Goal: Obtain resource: Download file/media

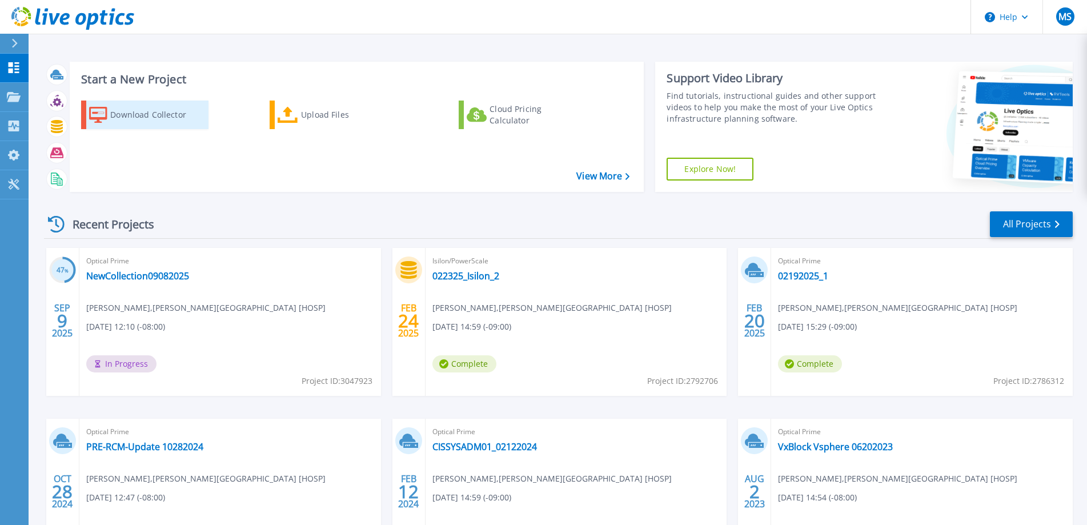
click at [143, 116] on div "Download Collector" at bounding box center [155, 114] width 91 height 23
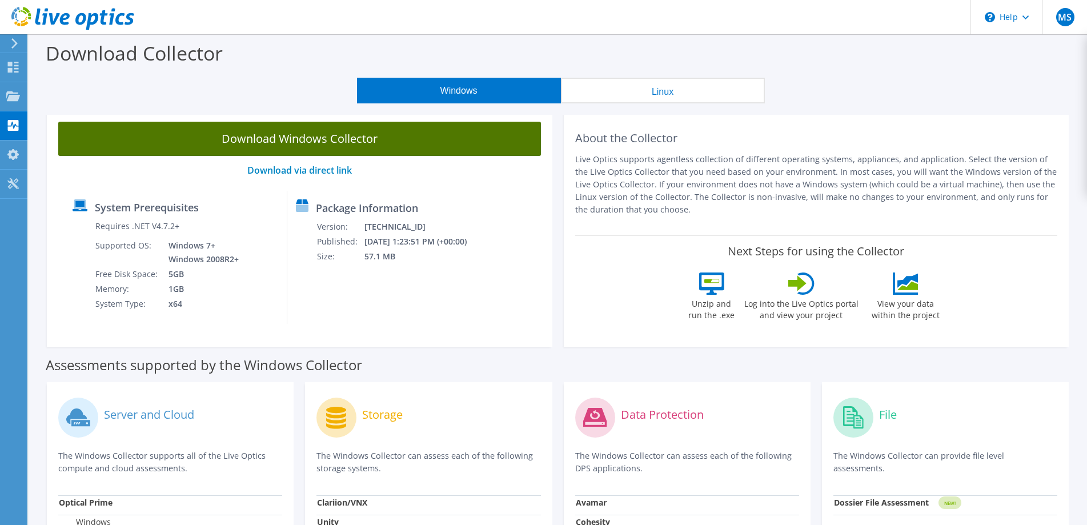
click at [331, 142] on link "Download Windows Collector" at bounding box center [299, 139] width 483 height 34
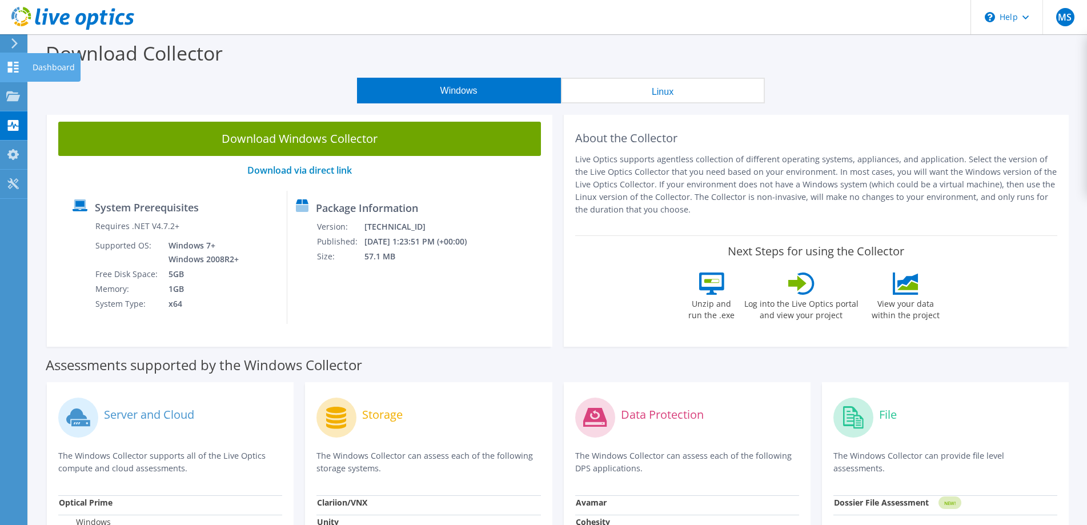
click at [12, 66] on icon at bounding box center [13, 67] width 14 height 11
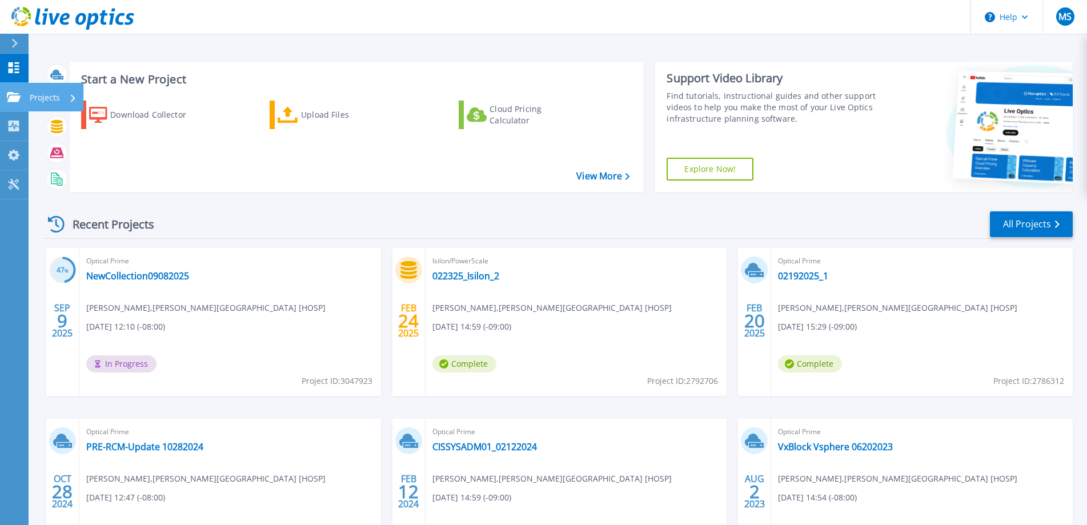
click at [48, 97] on p "Projects" at bounding box center [45, 98] width 30 height 30
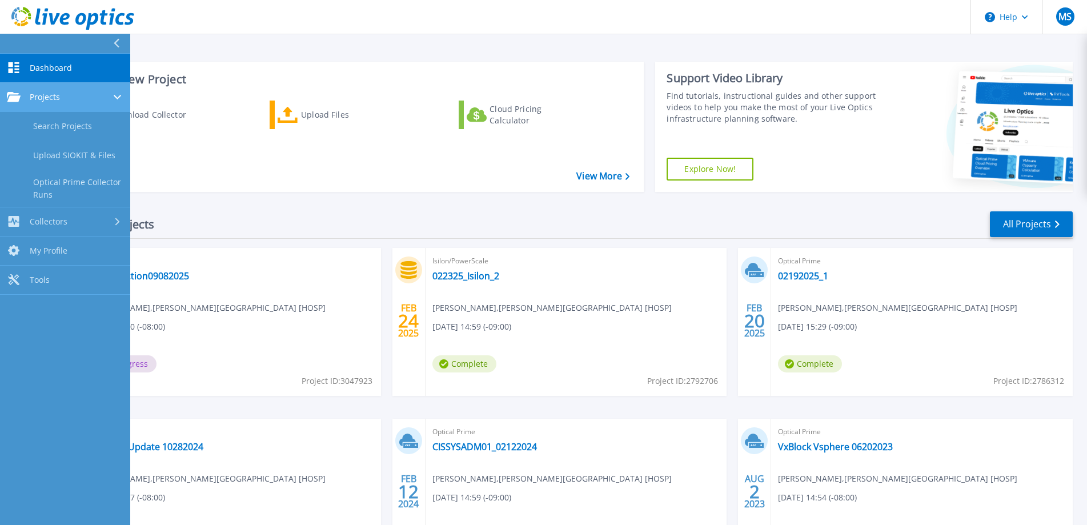
click at [37, 92] on span "Projects" at bounding box center [45, 97] width 30 height 10
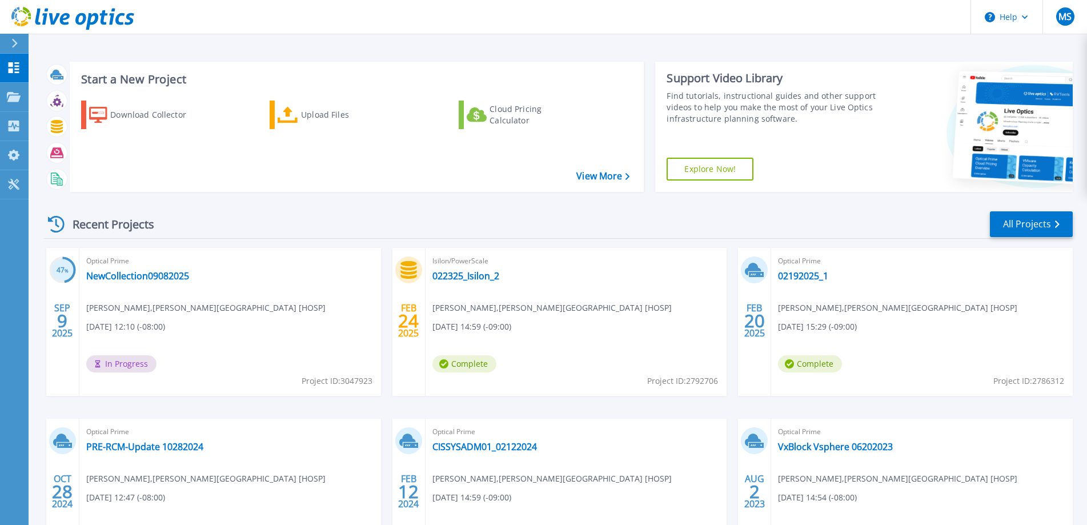
click at [277, 74] on h3 "Start a New Project" at bounding box center [355, 79] width 548 height 13
click at [5, 90] on link "Projects Projects" at bounding box center [14, 97] width 29 height 29
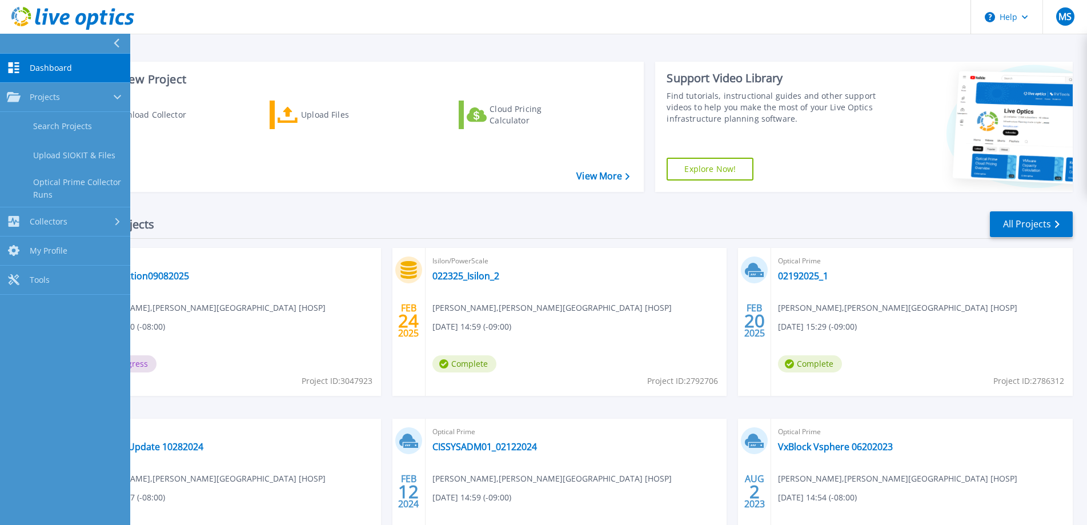
click at [48, 67] on span "Dashboard" at bounding box center [51, 68] width 42 height 10
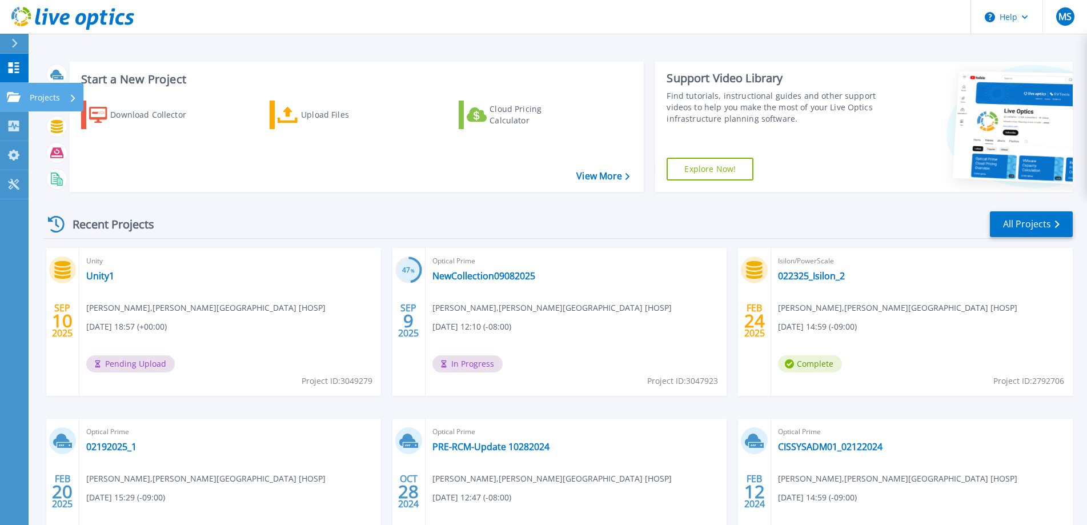
click at [13, 98] on icon at bounding box center [14, 97] width 14 height 10
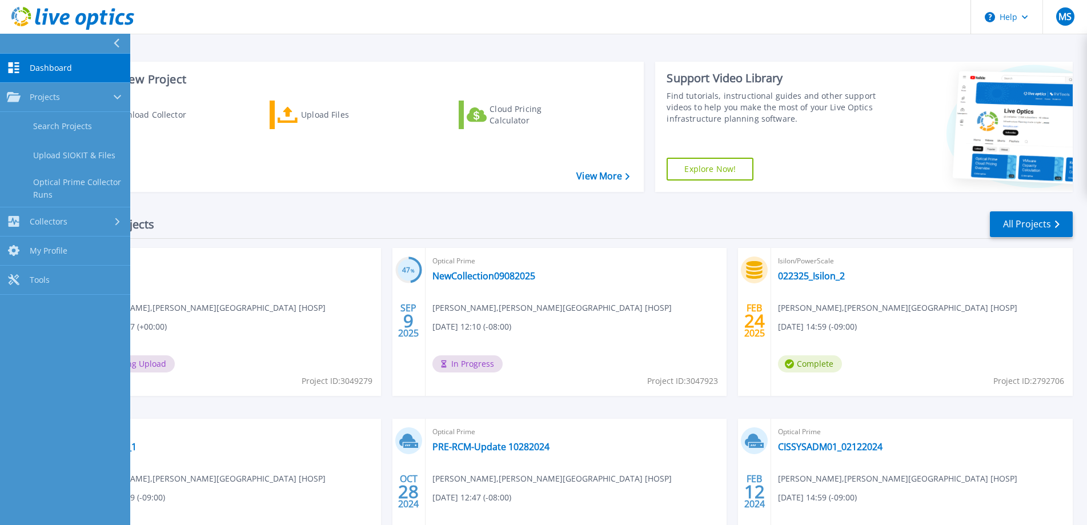
click at [37, 67] on span "Dashboard" at bounding box center [51, 68] width 42 height 10
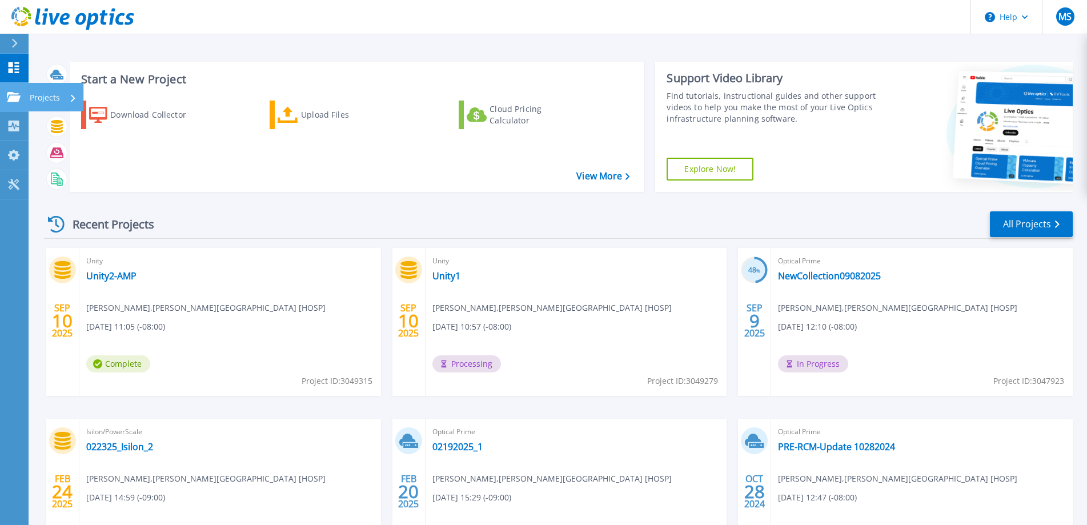
click at [38, 100] on p "Projects" at bounding box center [45, 98] width 30 height 30
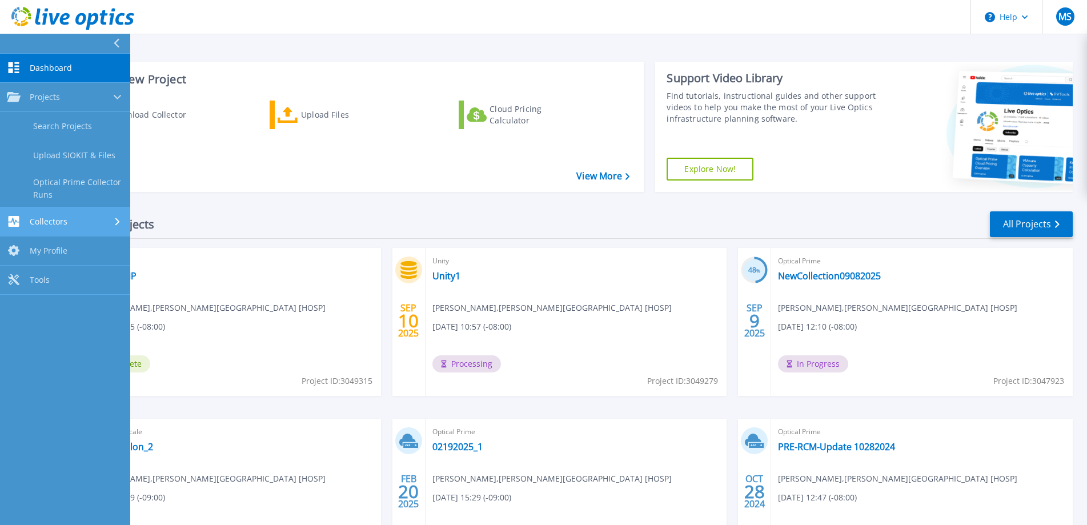
click at [66, 219] on span "Collectors" at bounding box center [49, 222] width 38 height 10
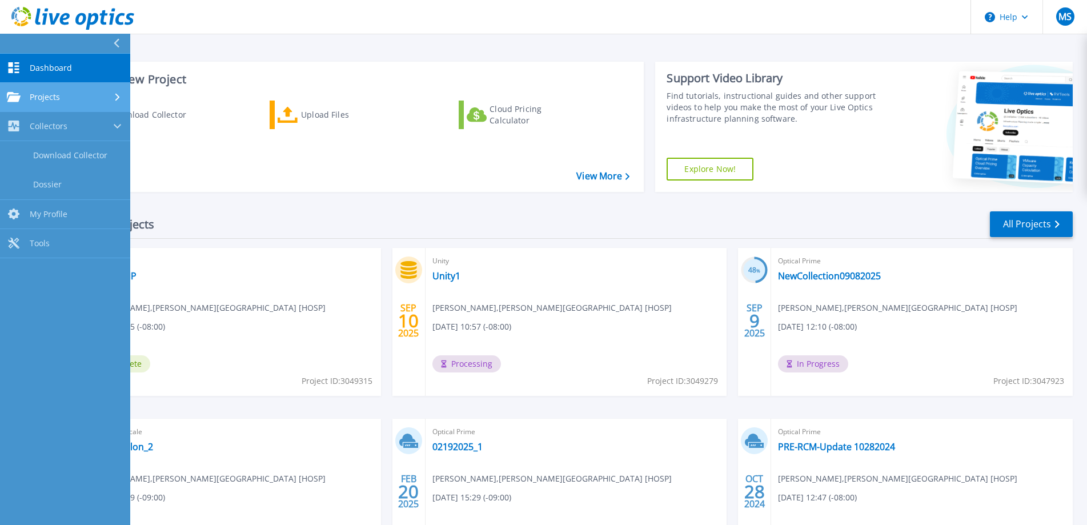
click at [47, 94] on span "Projects" at bounding box center [45, 97] width 30 height 10
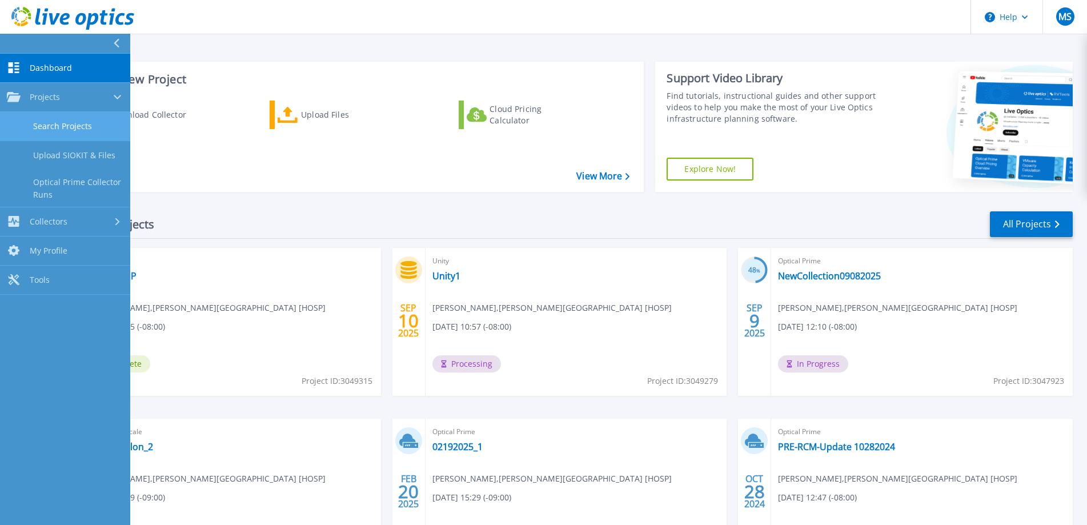
click at [59, 125] on link "Search Projects" at bounding box center [65, 126] width 130 height 29
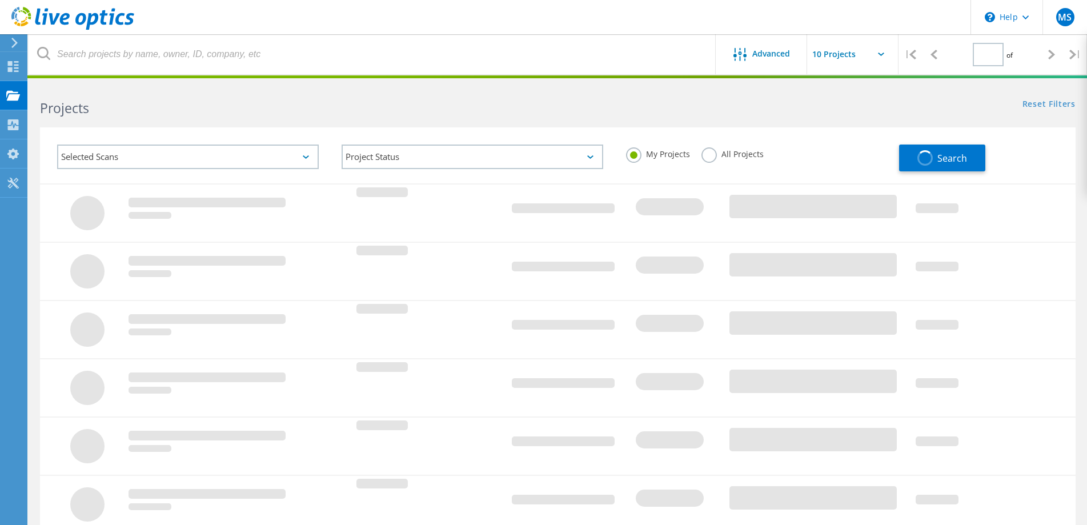
type input "1"
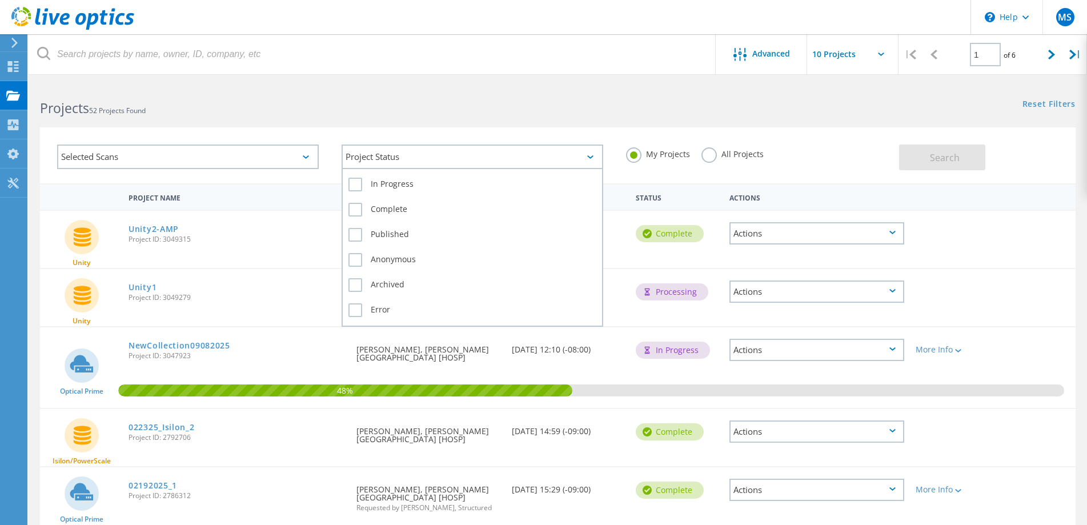
click at [593, 157] on div "Project Status" at bounding box center [473, 157] width 262 height 25
click at [355, 181] on label "In Progress" at bounding box center [473, 185] width 248 height 14
click at [0, 0] on input "In Progress" at bounding box center [0, 0] width 0 height 0
click at [357, 183] on label "In Progress" at bounding box center [473, 185] width 248 height 14
click at [0, 0] on input "In Progress" at bounding box center [0, 0] width 0 height 0
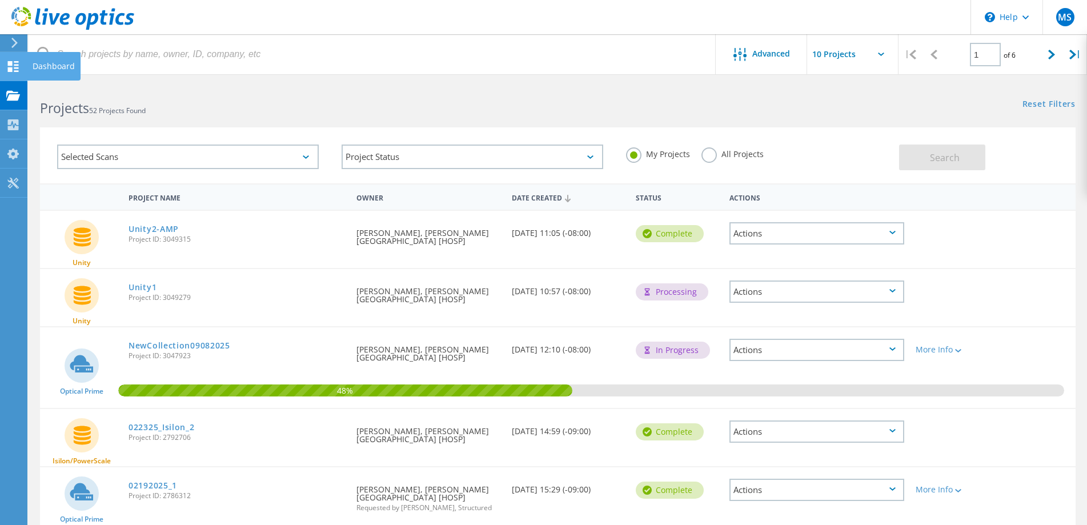
click at [9, 67] on icon at bounding box center [13, 66] width 14 height 11
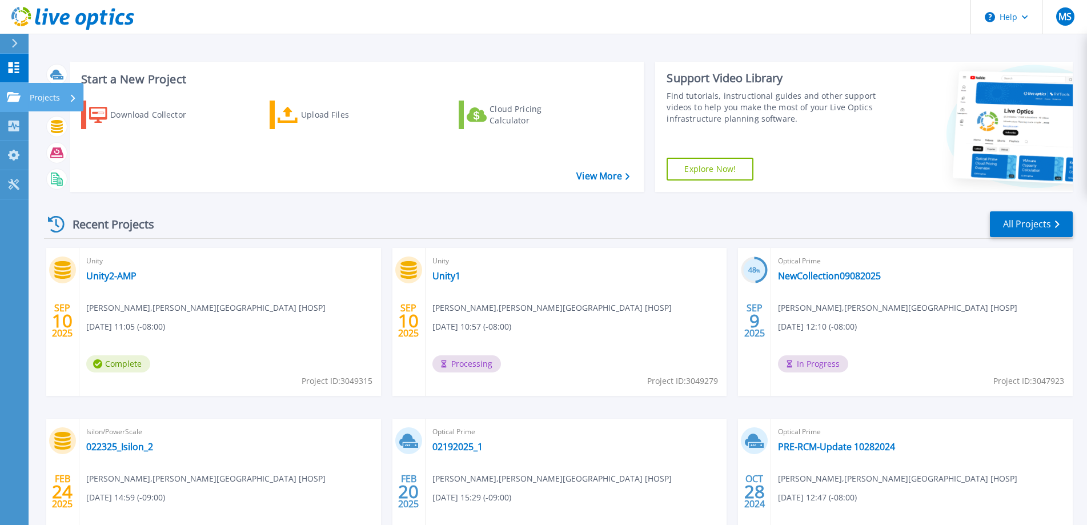
click at [9, 94] on icon at bounding box center [14, 97] width 14 height 10
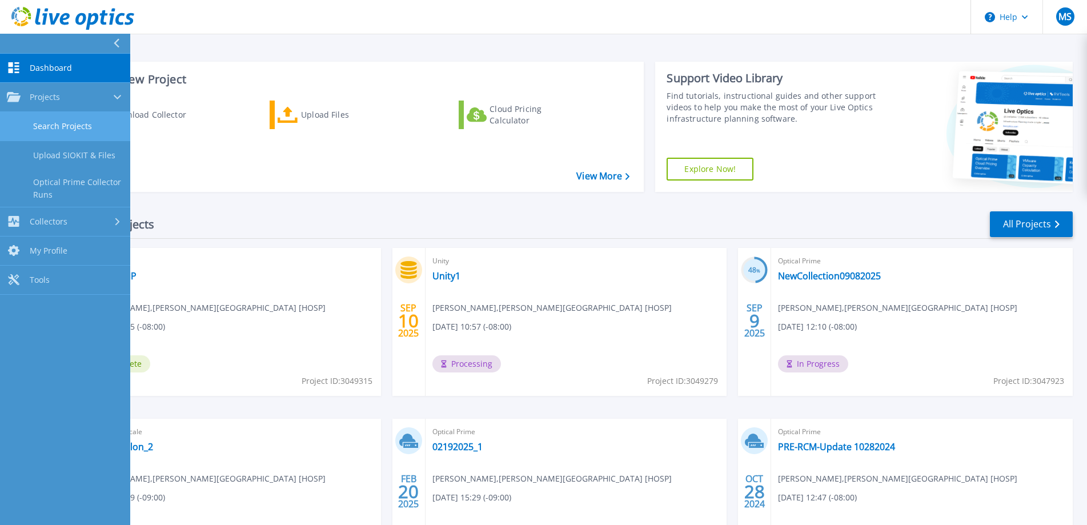
click at [47, 119] on link "Search Projects" at bounding box center [65, 126] width 130 height 29
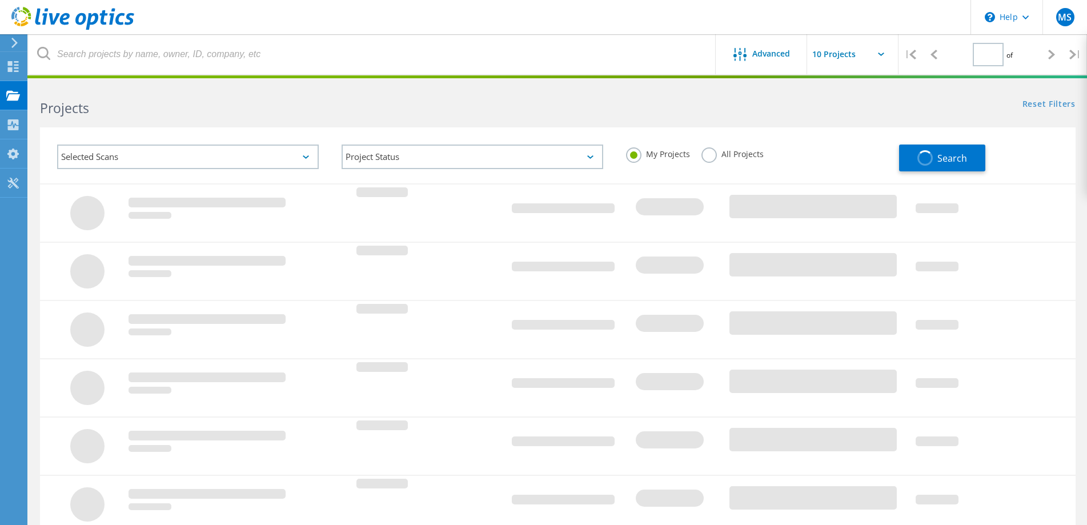
type input "1"
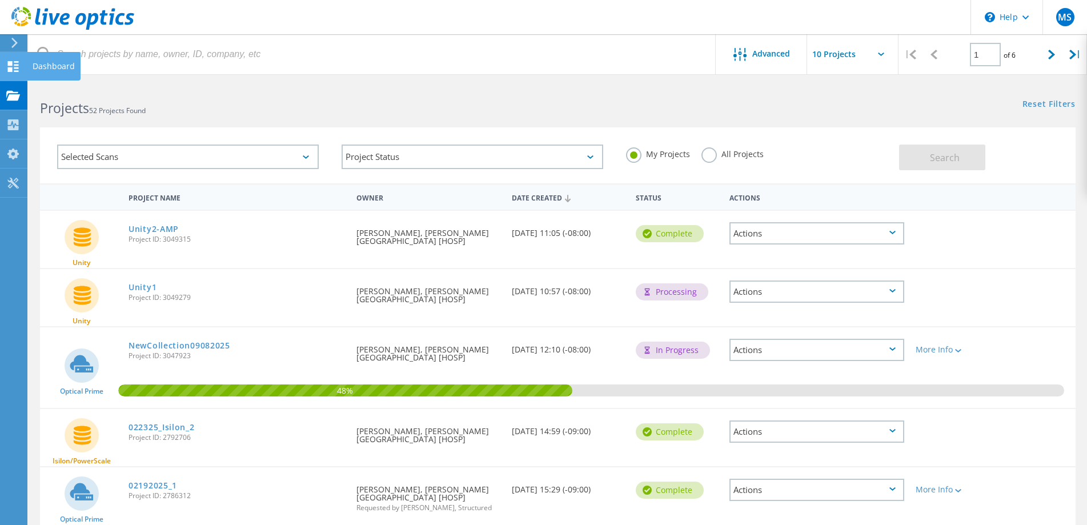
click at [6, 65] on icon at bounding box center [13, 66] width 14 height 11
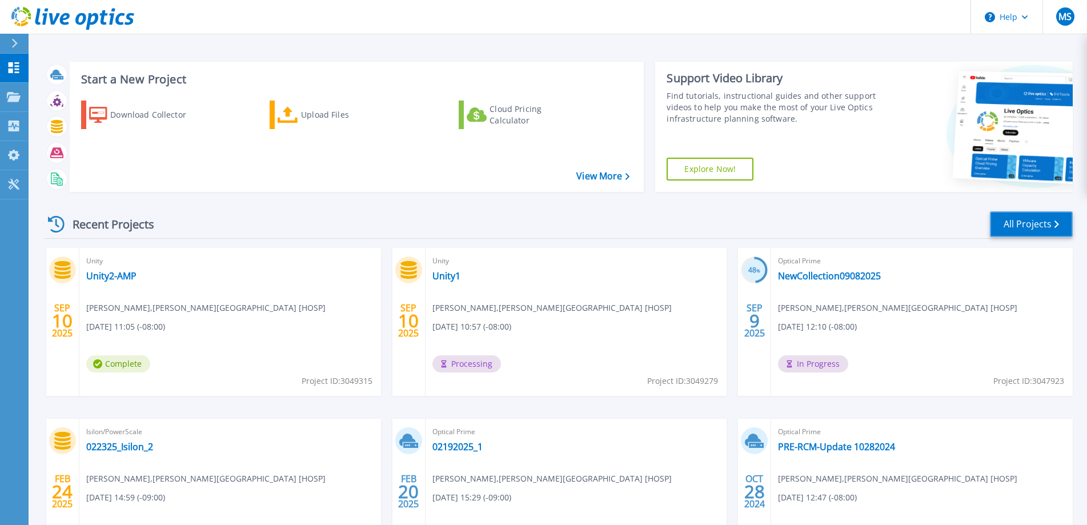
click at [1044, 222] on link "All Projects" at bounding box center [1031, 224] width 83 height 26
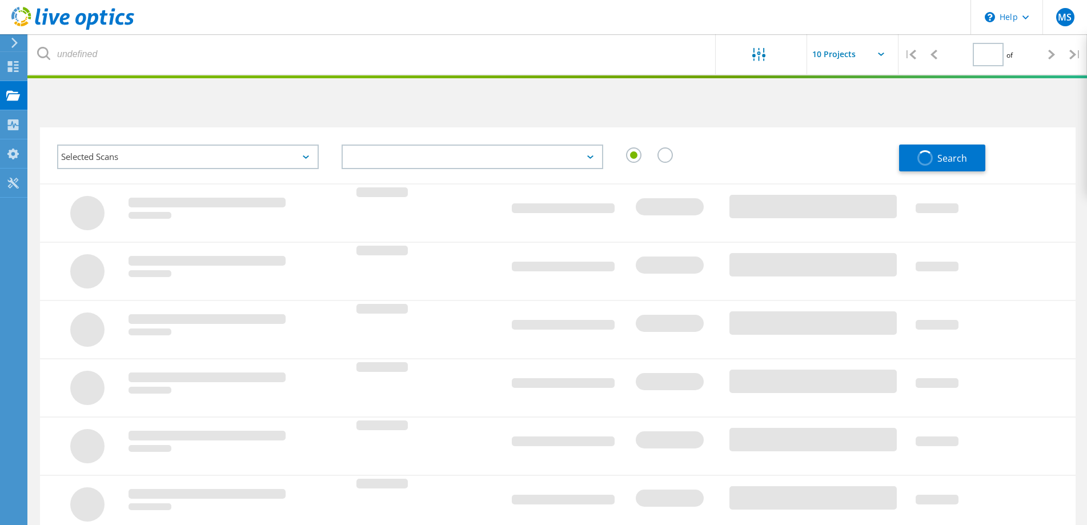
type input "1"
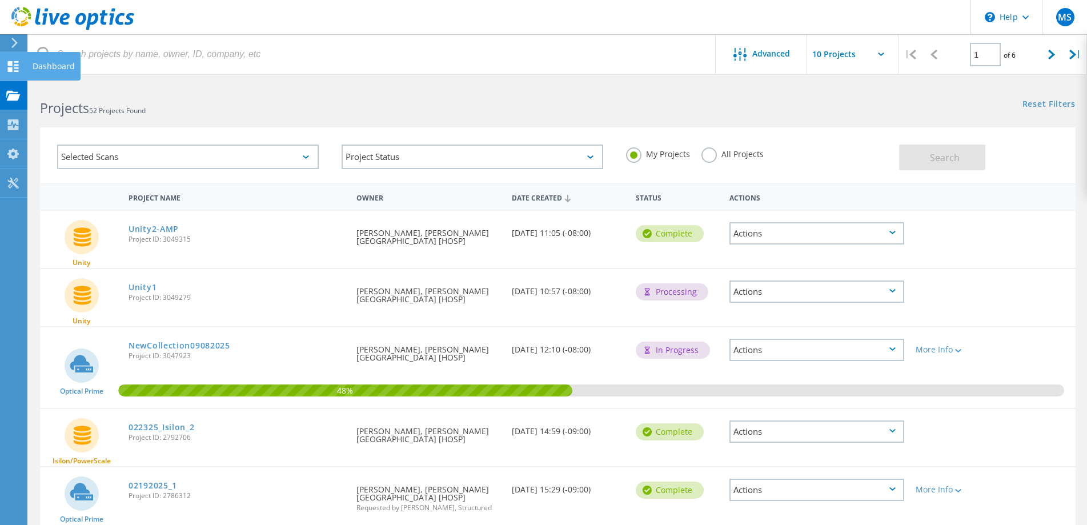
click at [15, 62] on use at bounding box center [13, 66] width 11 height 11
